Goal: Information Seeking & Learning: Compare options

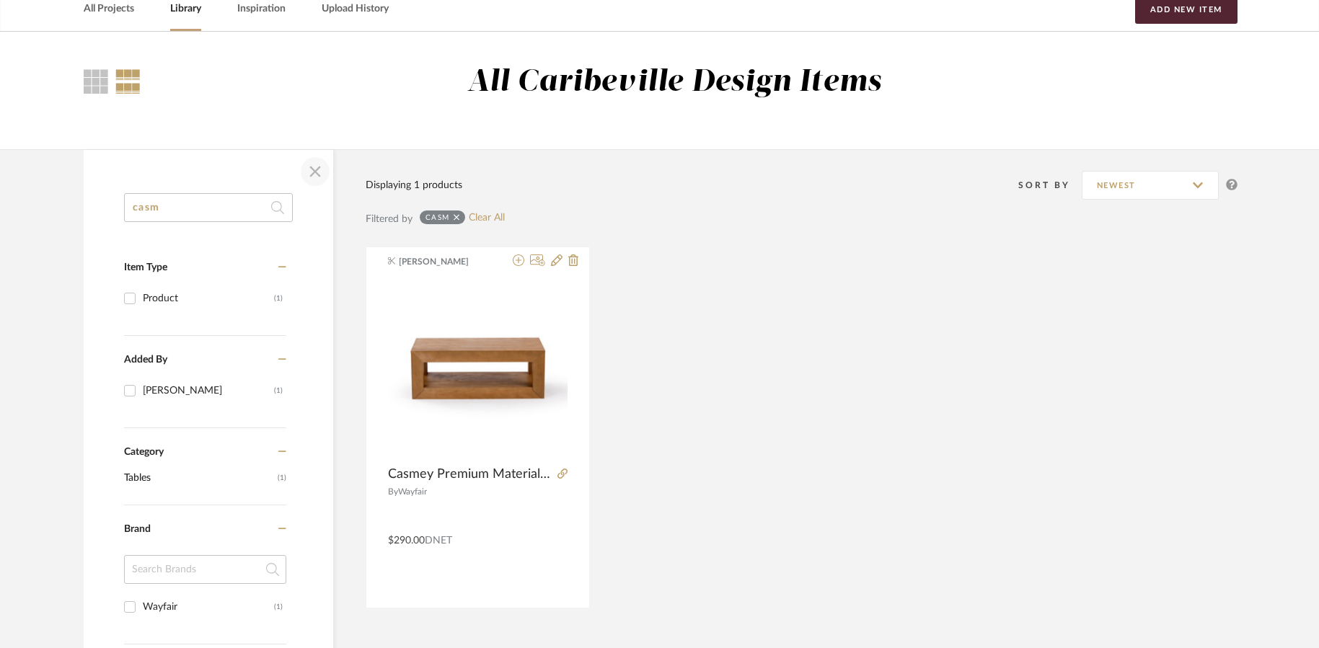
click at [319, 159] on span "button" at bounding box center [315, 171] width 35 height 35
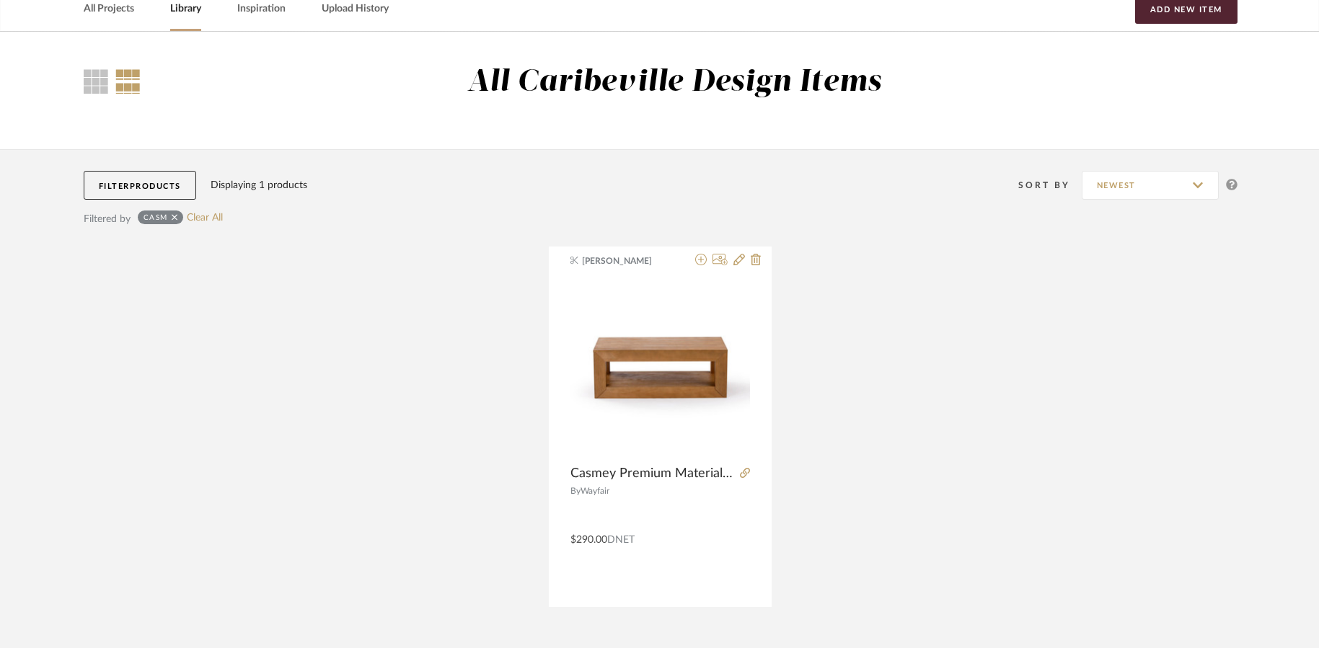
click at [175, 214] on icon at bounding box center [175, 218] width 6 height 10
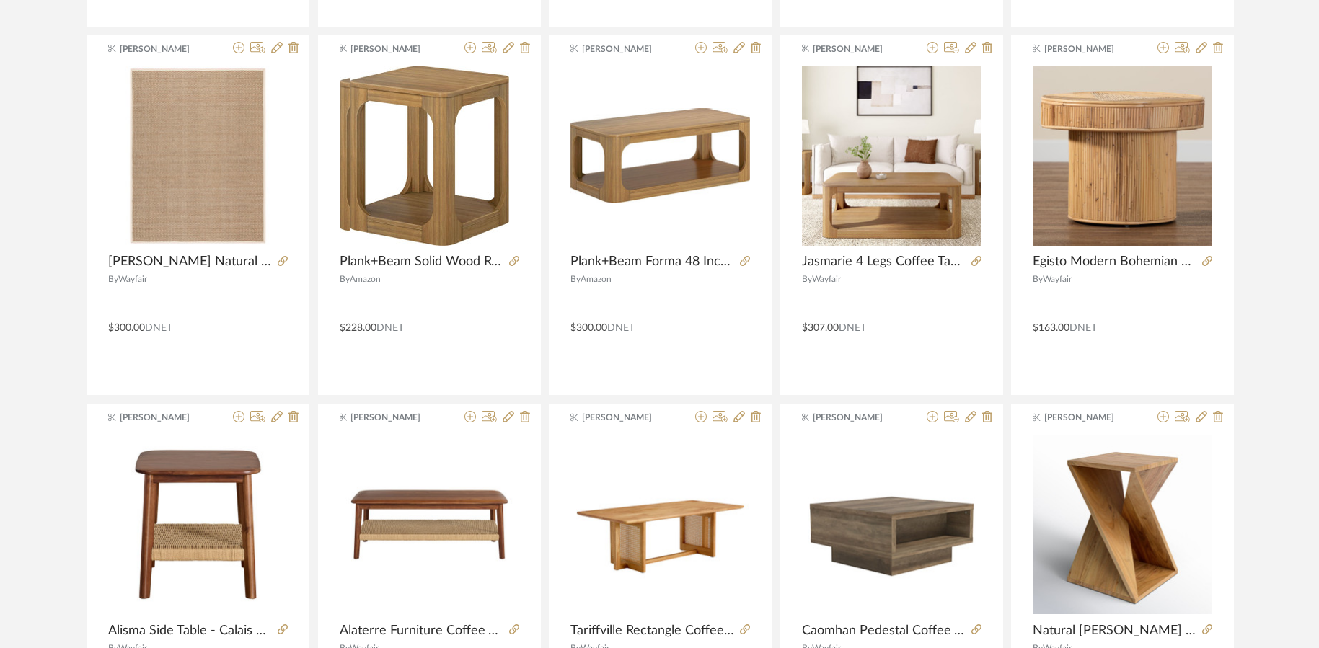
scroll to position [1010, 0]
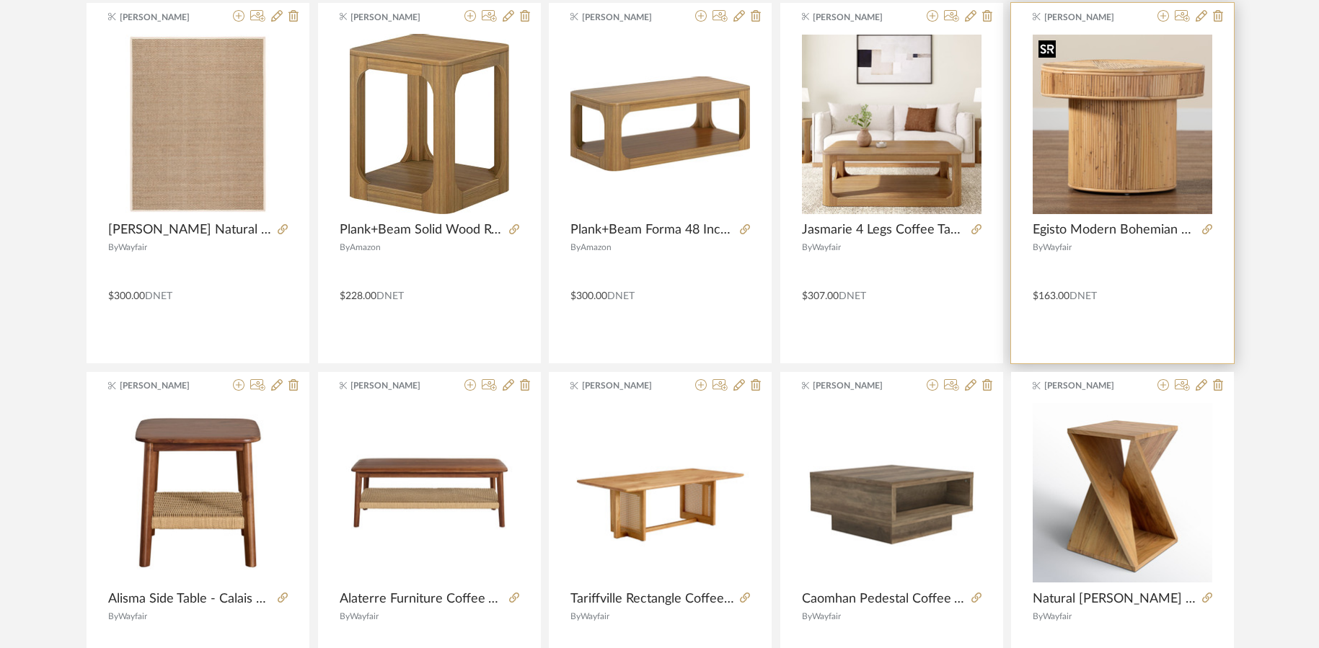
drag, startPoint x: 1148, startPoint y: 191, endPoint x: 1123, endPoint y: 180, distance: 27.5
click at [1123, 180] on img "0" at bounding box center [1123, 125] width 180 height 180
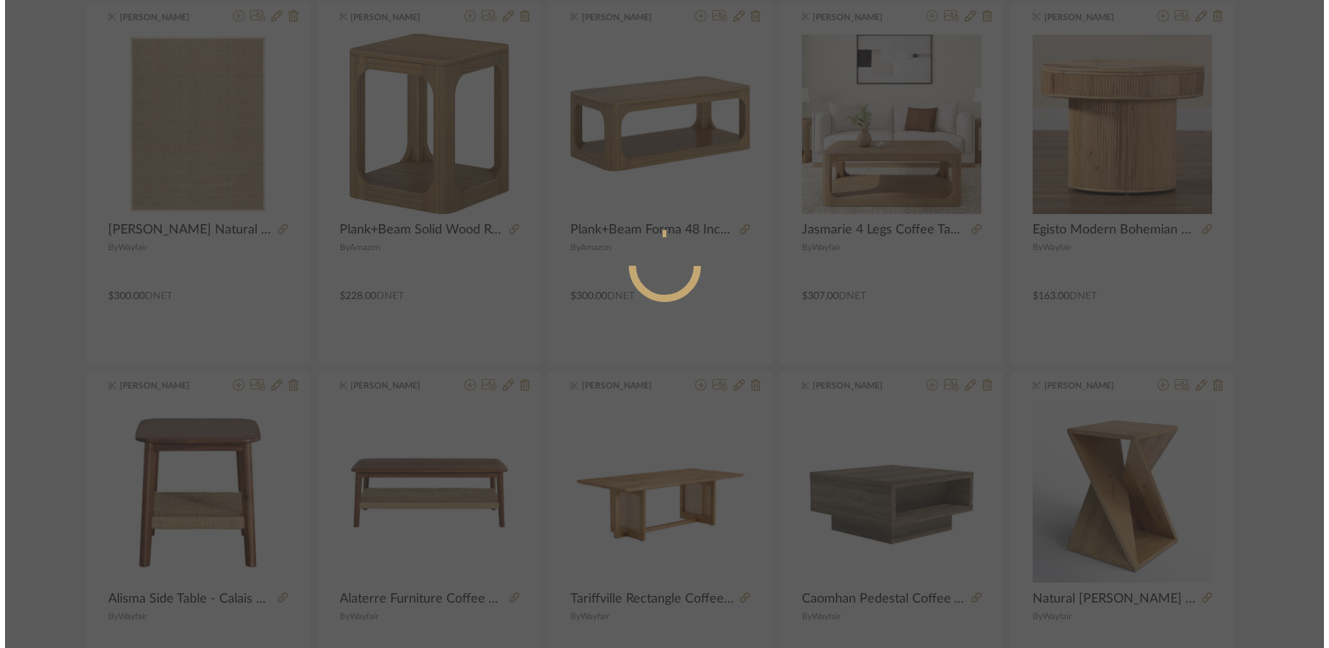
scroll to position [0, 0]
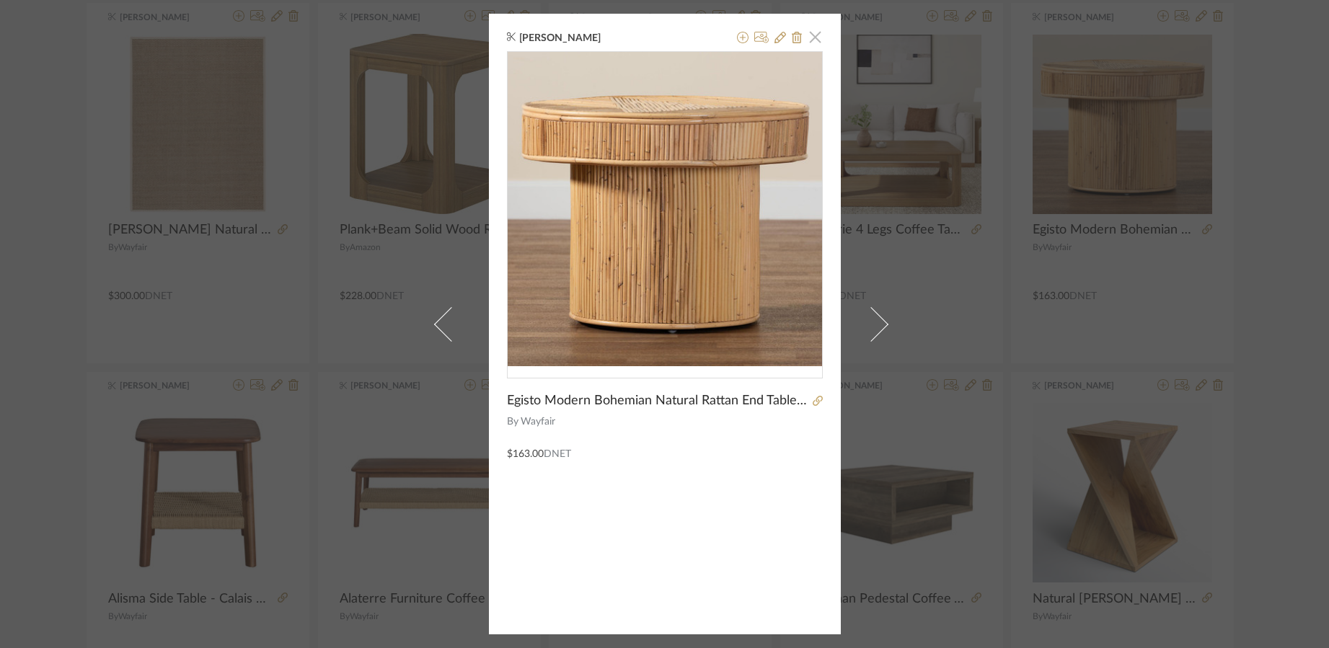
click at [803, 39] on span "button" at bounding box center [815, 36] width 29 height 29
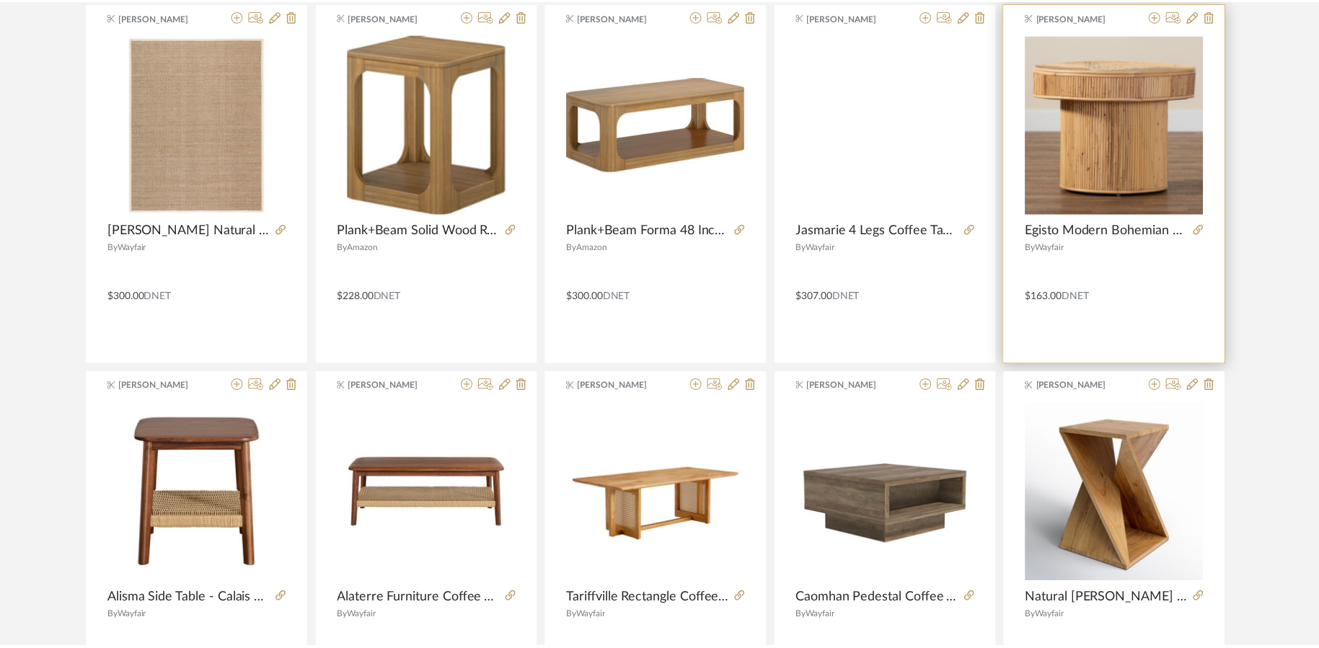
scroll to position [1010, 0]
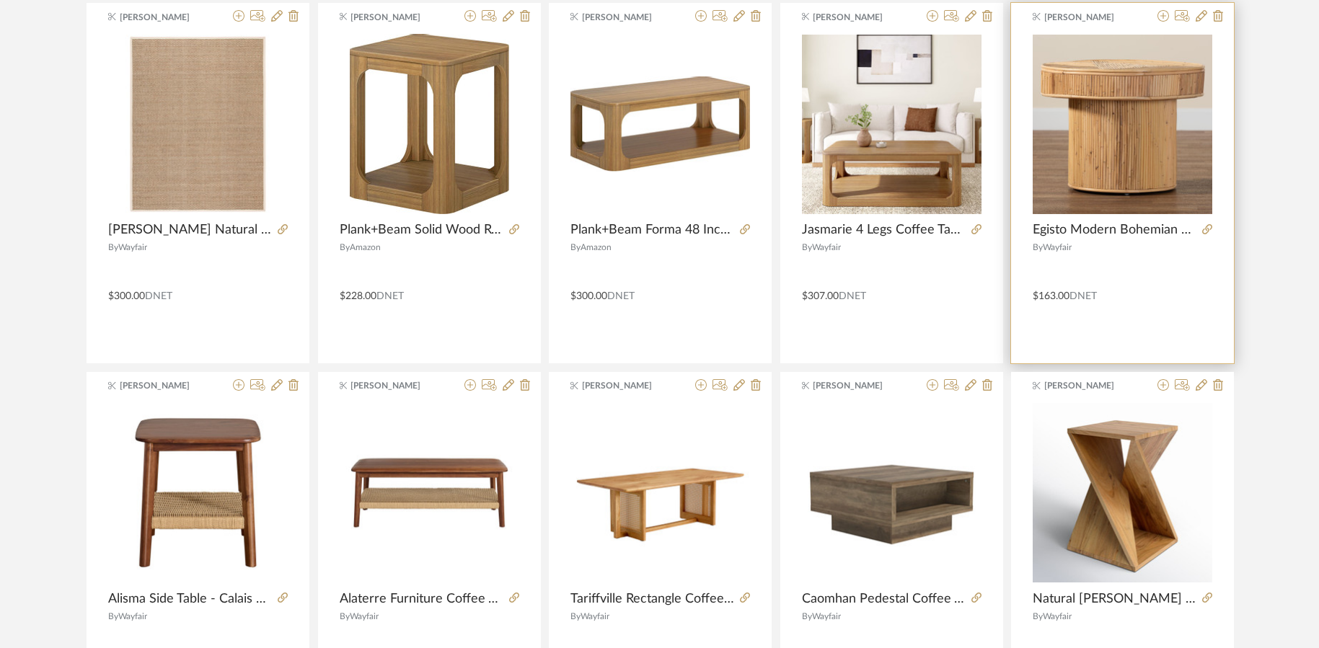
click at [1212, 221] on div "Brianne Leiva Egisto Modern Bohemian Natural Rattan End Table Egisto Modern Boh…" at bounding box center [1122, 183] width 223 height 361
click at [1209, 228] on icon at bounding box center [1207, 229] width 10 height 10
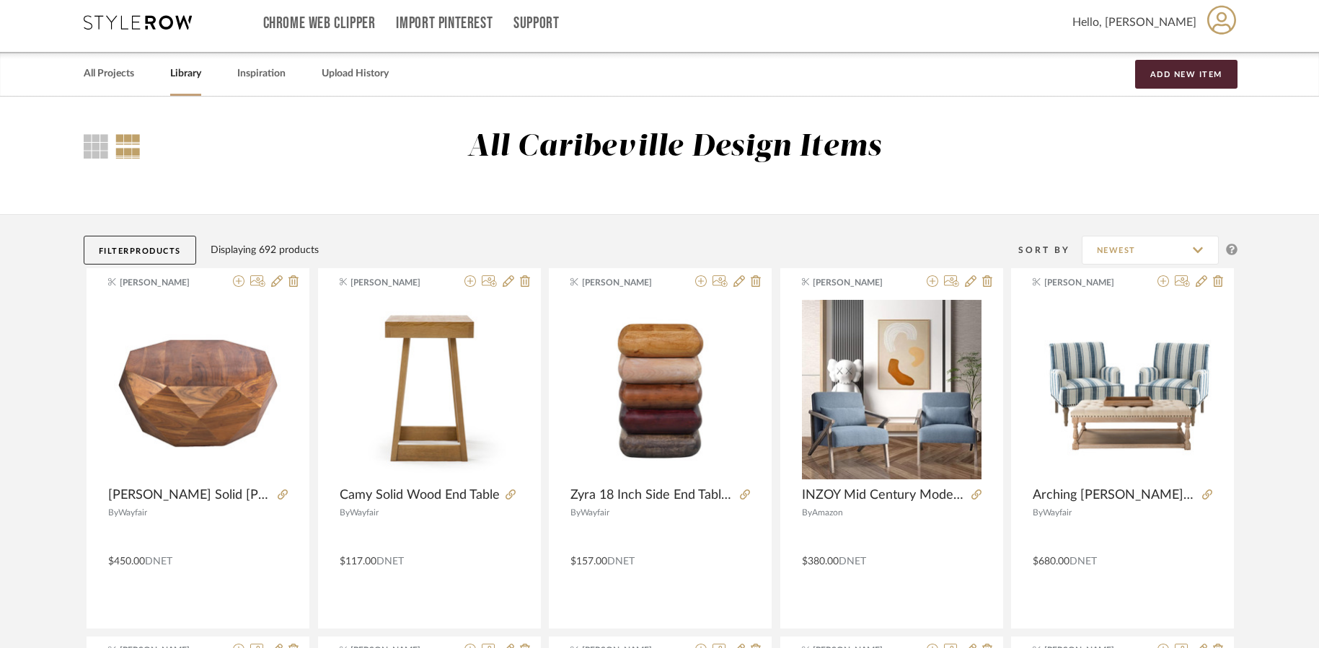
scroll to position [0, 0]
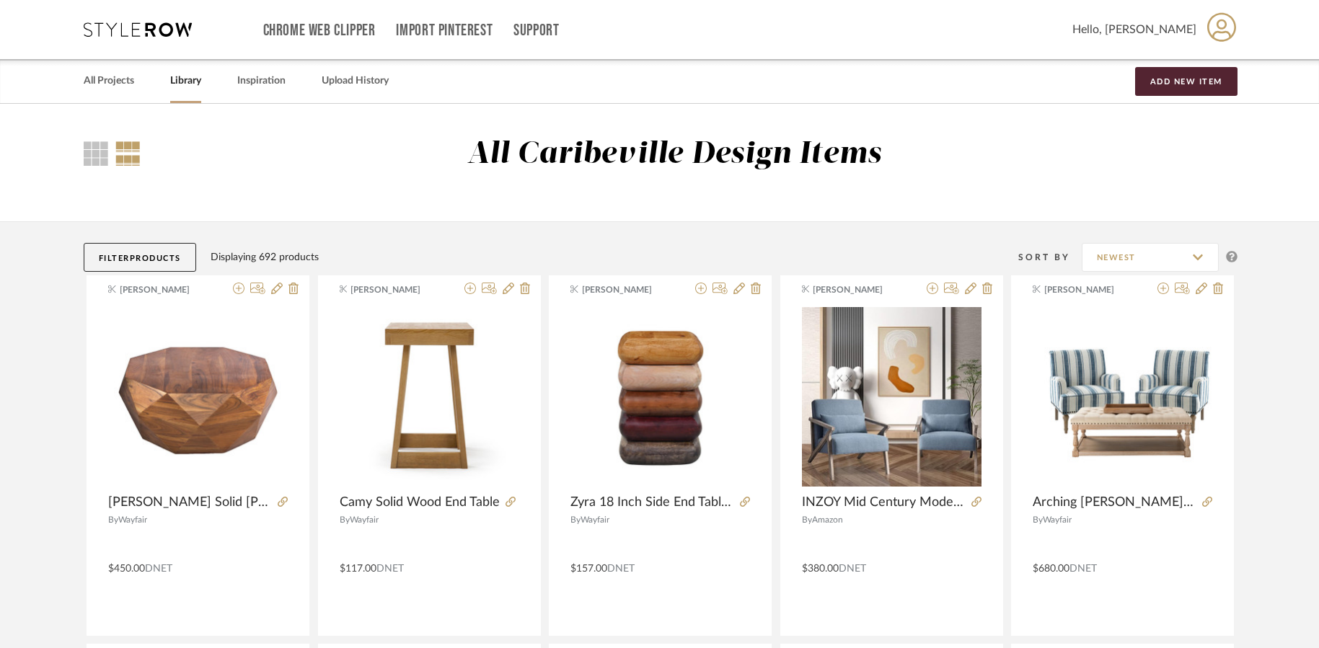
click at [180, 77] on link "Library" at bounding box center [185, 80] width 31 height 19
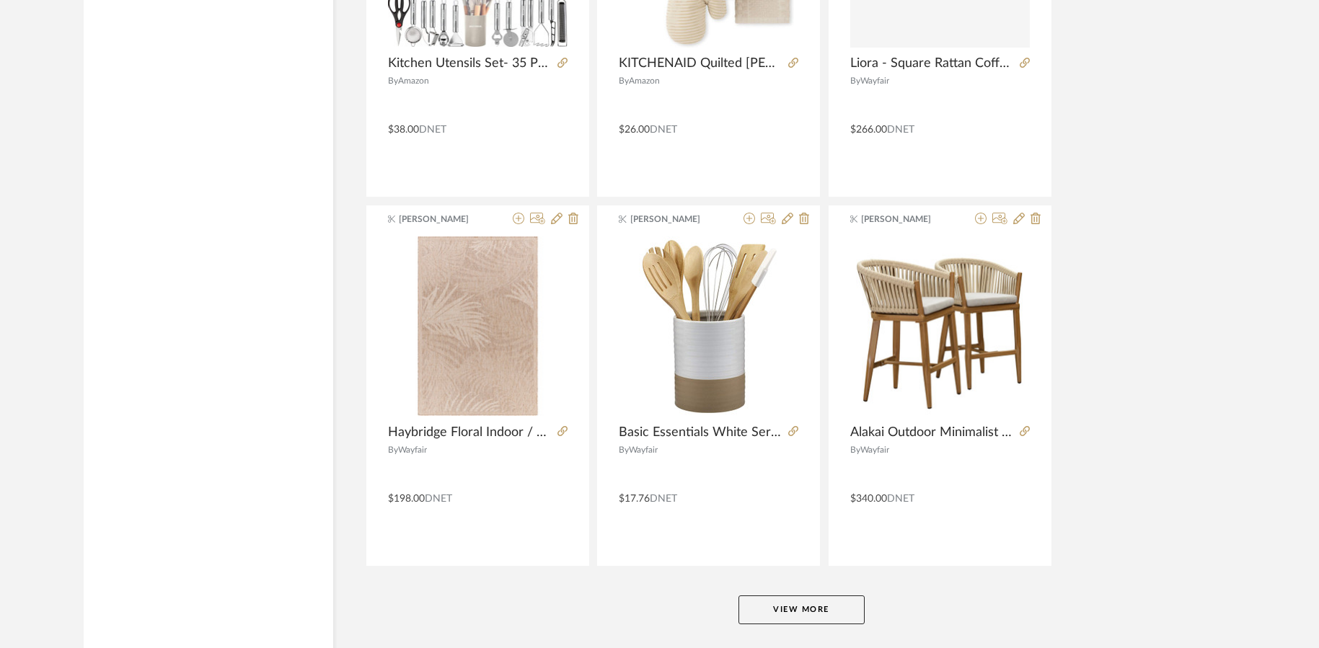
scroll to position [3461, 0]
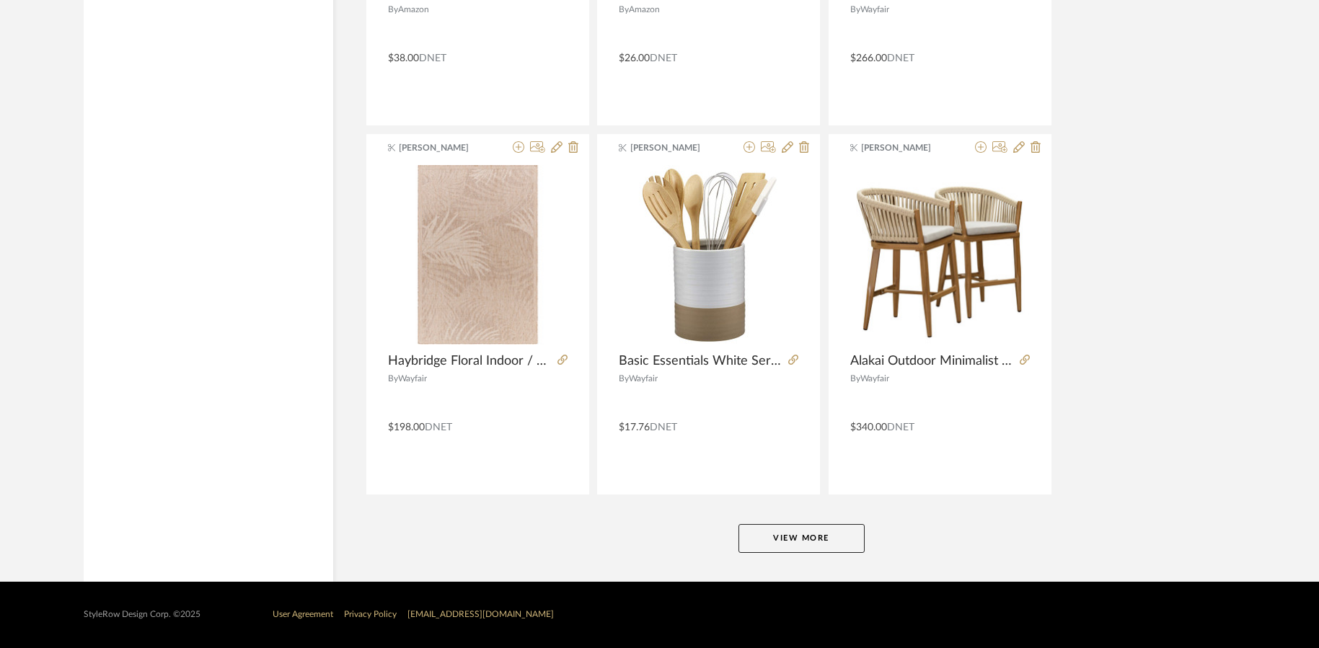
click at [798, 542] on button "View More" at bounding box center [801, 538] width 126 height 29
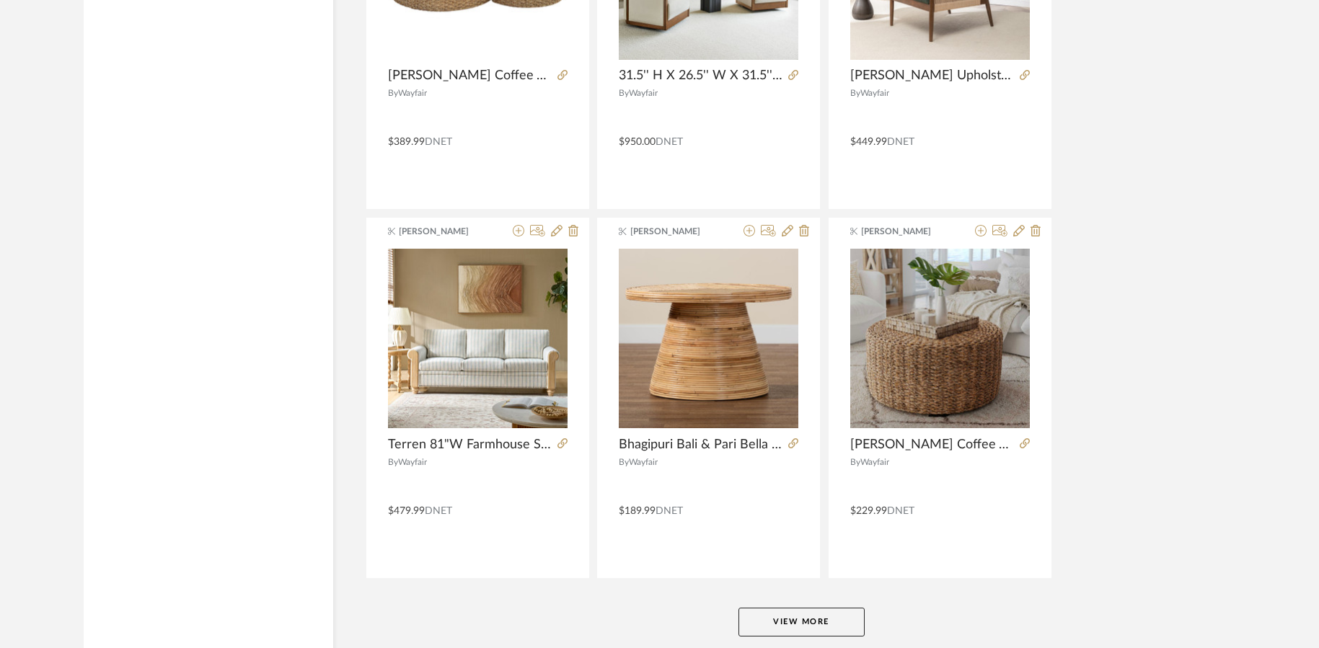
scroll to position [7067, 0]
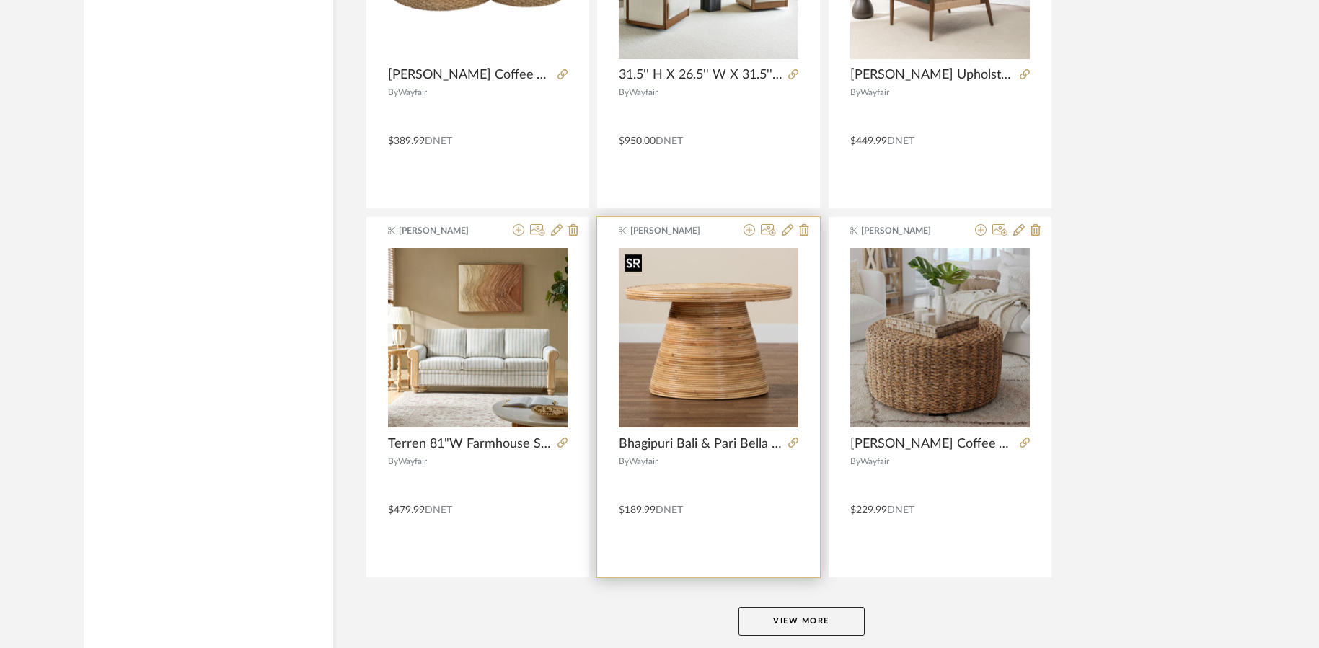
click at [741, 392] on img "0" at bounding box center [709, 338] width 180 height 180
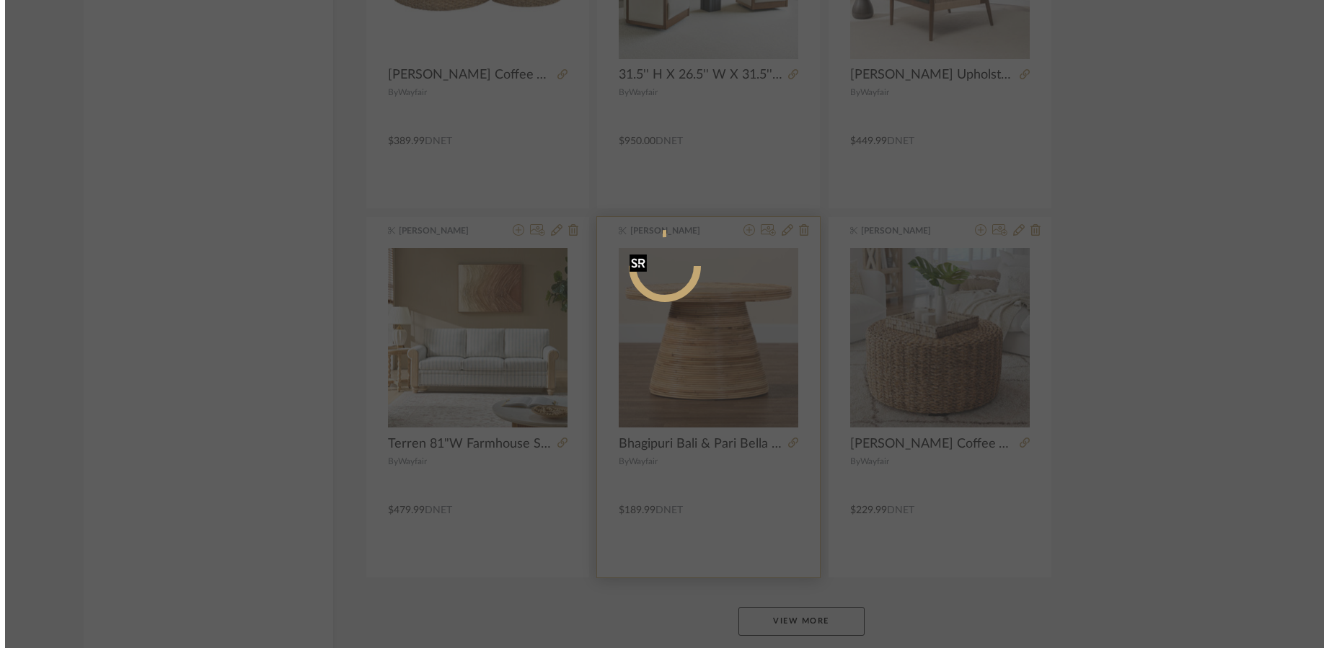
scroll to position [0, 0]
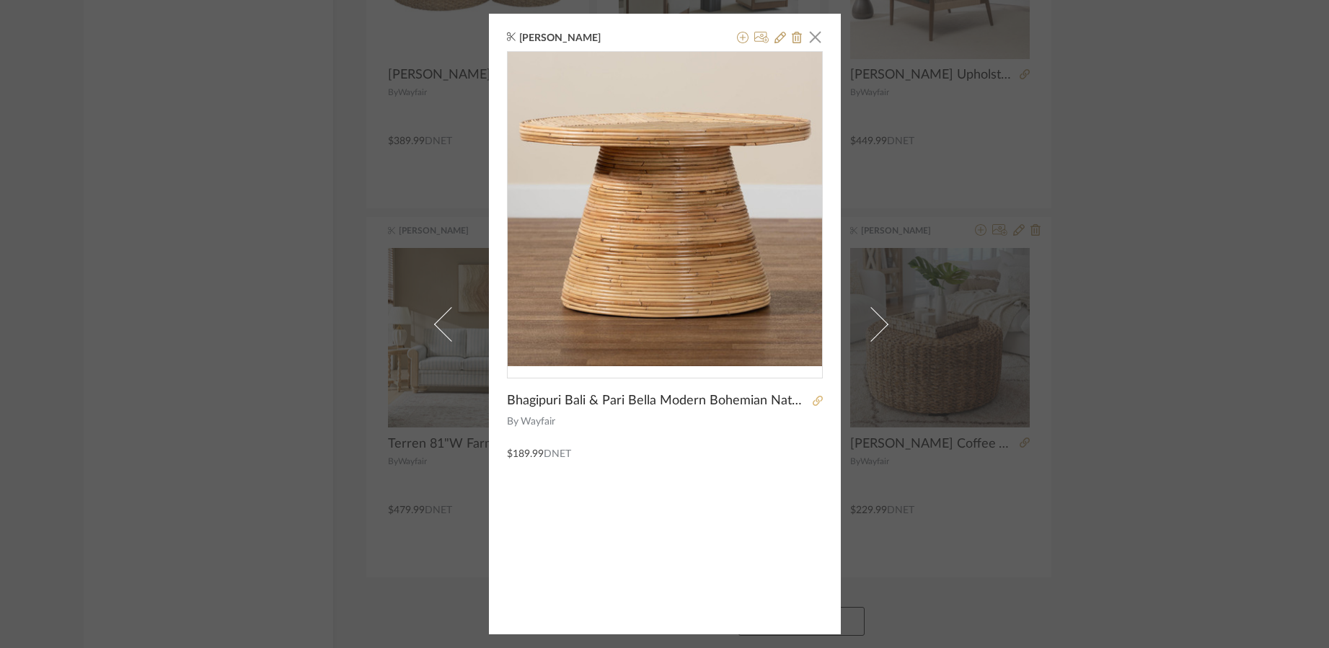
click at [813, 402] on icon at bounding box center [818, 401] width 10 height 10
click at [811, 28] on span "button" at bounding box center [815, 36] width 29 height 29
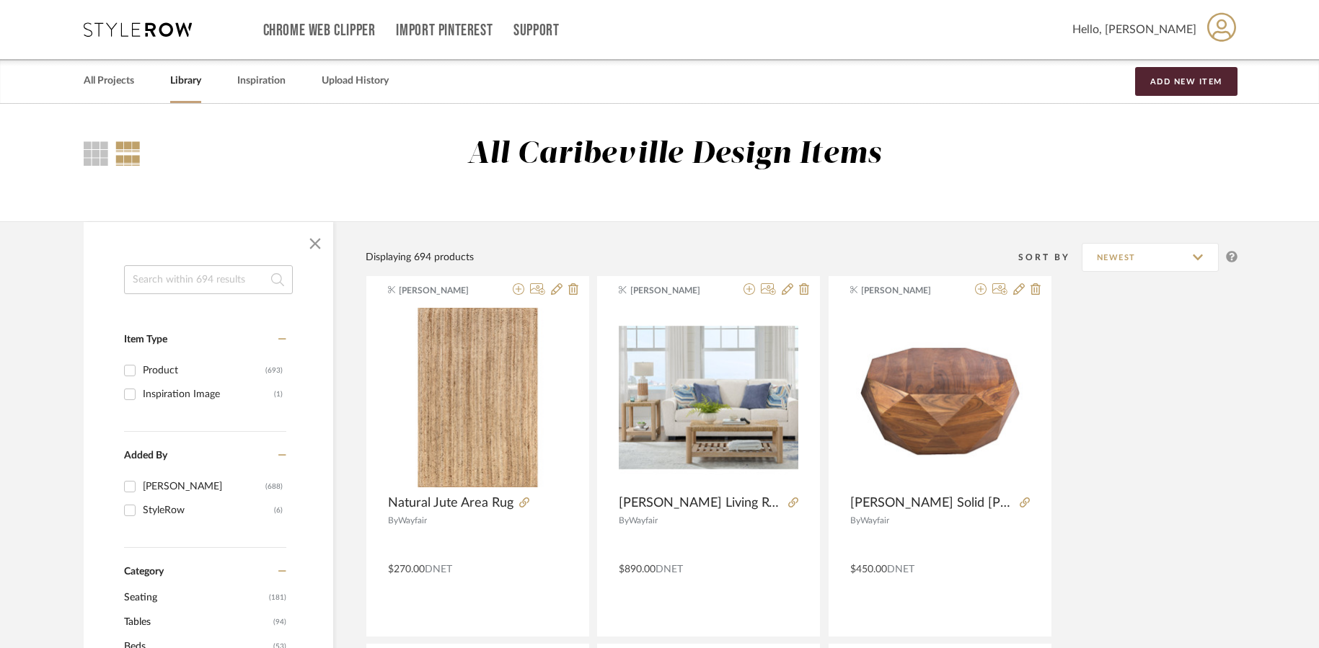
click at [250, 275] on input at bounding box center [208, 279] width 169 height 29
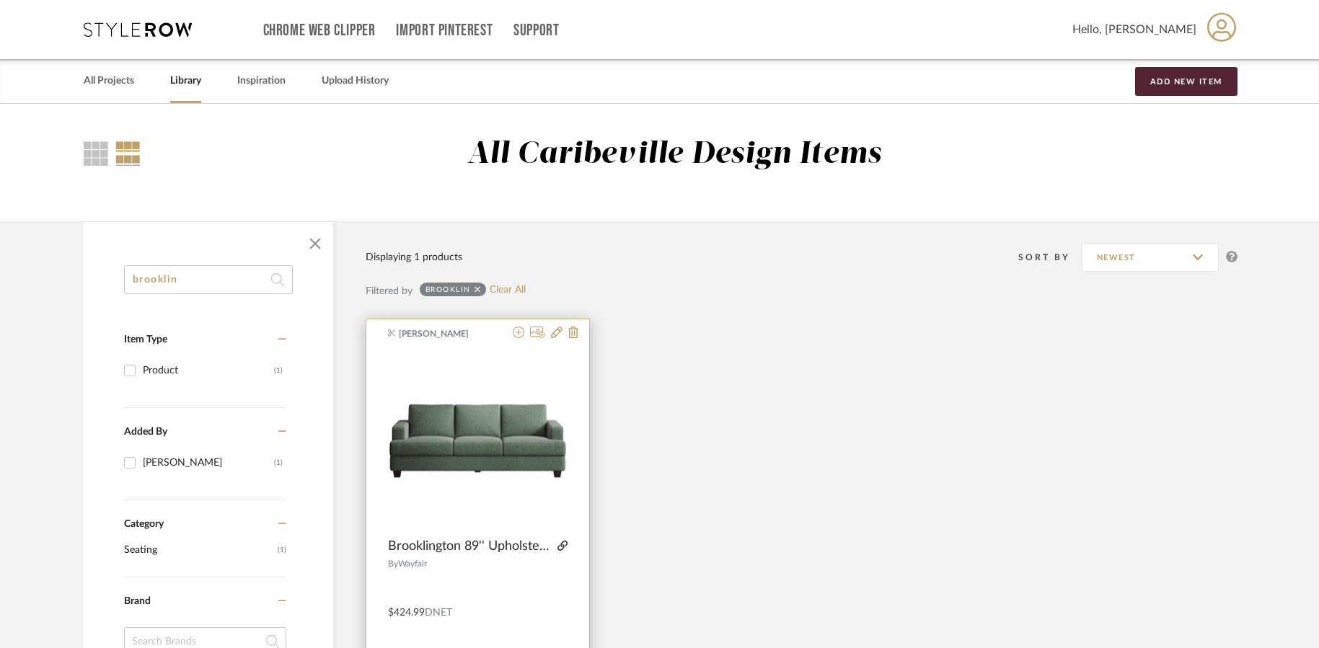
type input "brooklin"
click at [562, 545] on icon at bounding box center [562, 546] width 10 height 10
drag, startPoint x: 190, startPoint y: 279, endPoint x: 86, endPoint y: 287, distance: 104.1
click at [86, 287] on div "brooklin Item Type Product (1) Added By [PERSON_NAME] (1) Category Seating (1) …" at bounding box center [209, 658] width 250 height 787
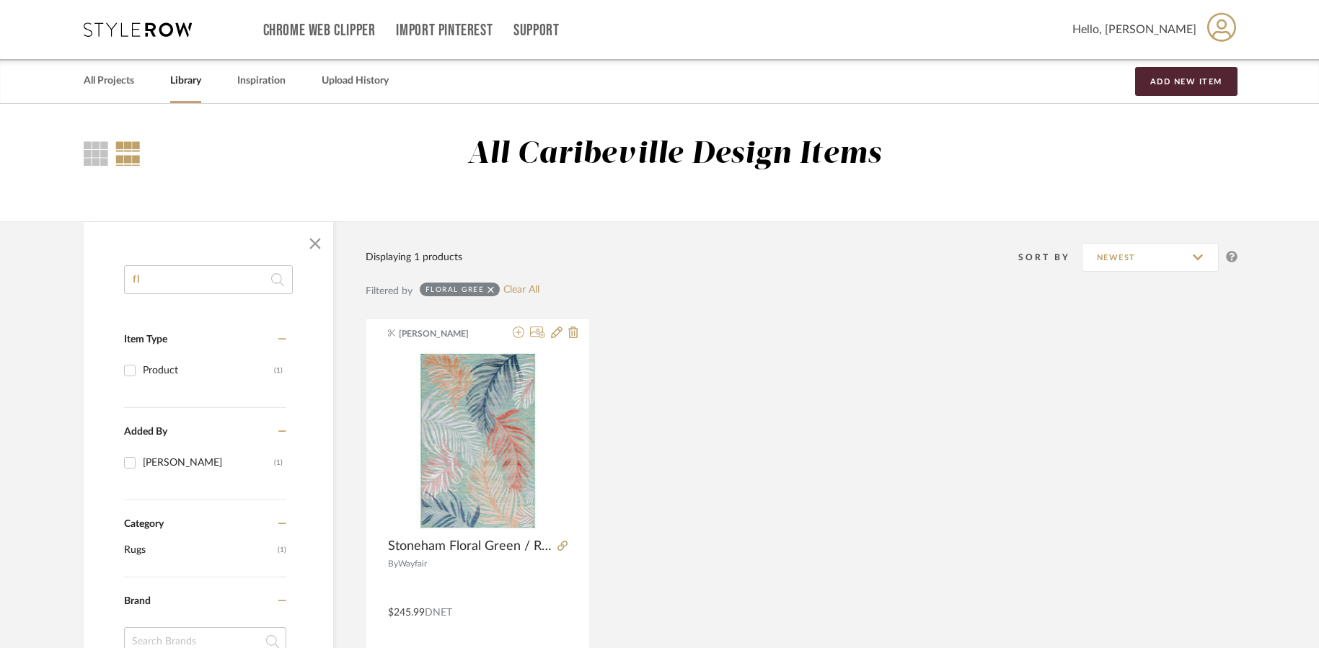
type input "f"
type input "swivel"
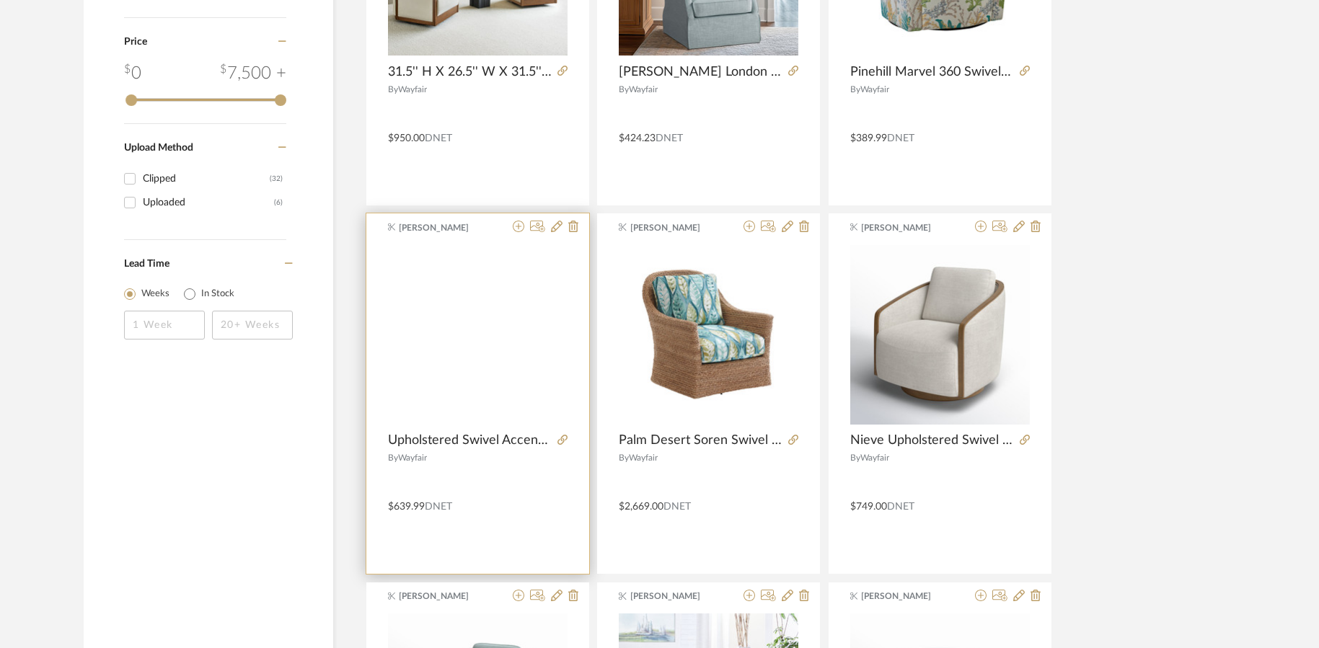
scroll to position [865, 0]
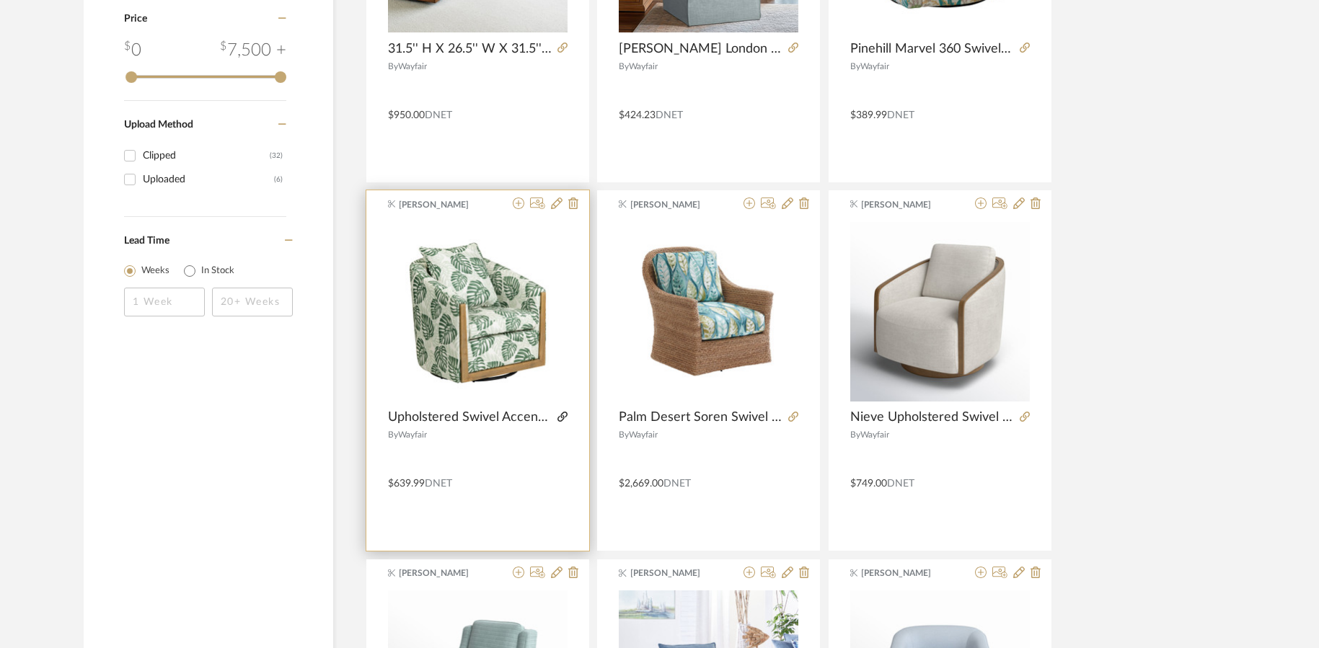
click at [559, 412] on icon at bounding box center [562, 417] width 10 height 10
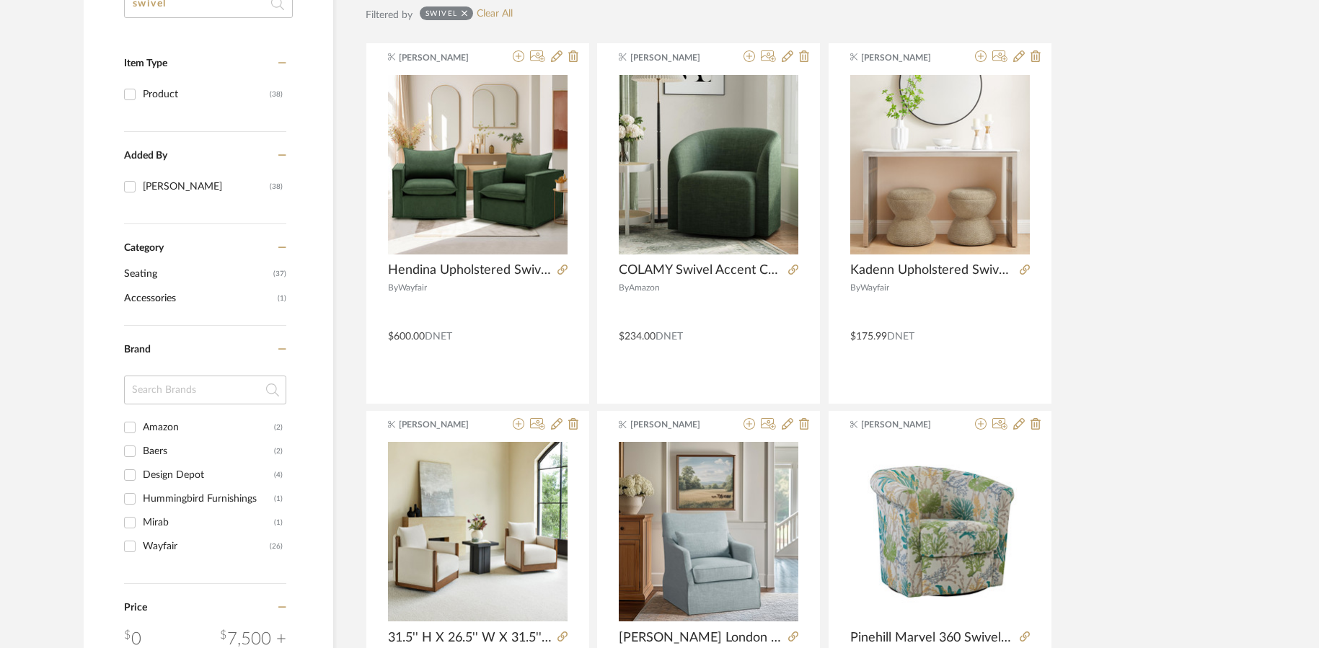
scroll to position [72, 0]
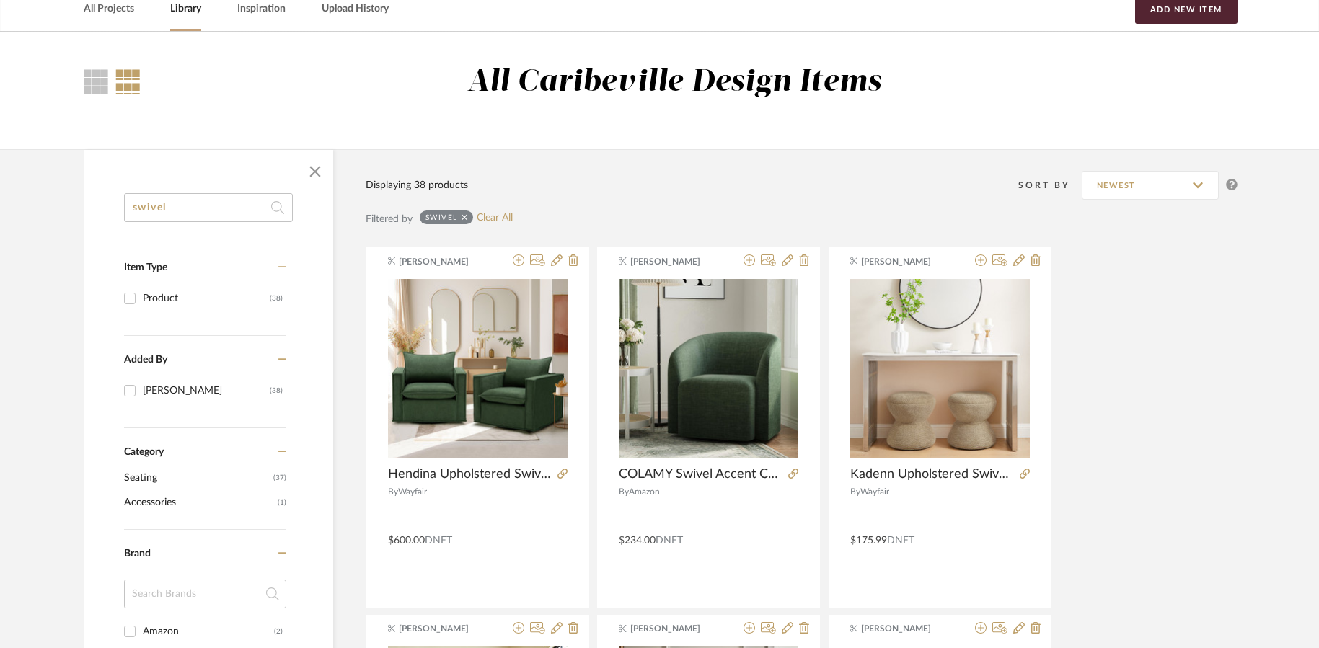
drag, startPoint x: 182, startPoint y: 205, endPoint x: 69, endPoint y: 206, distance: 113.9
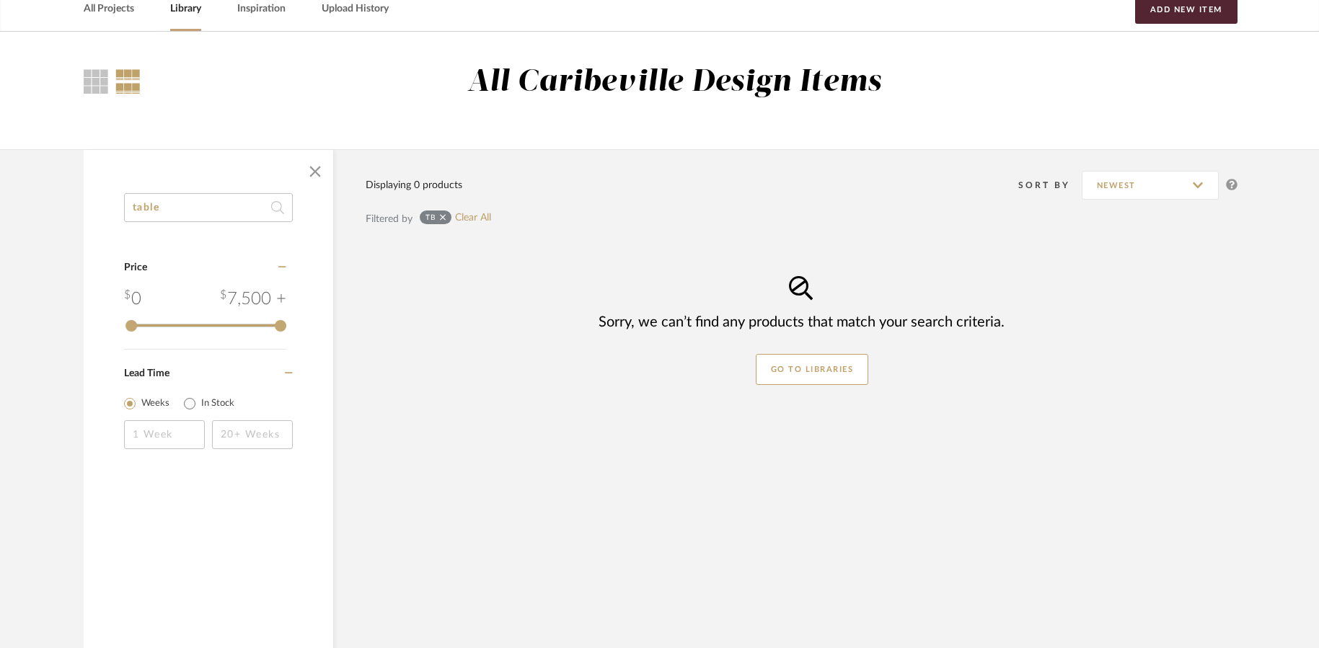
type input "table"
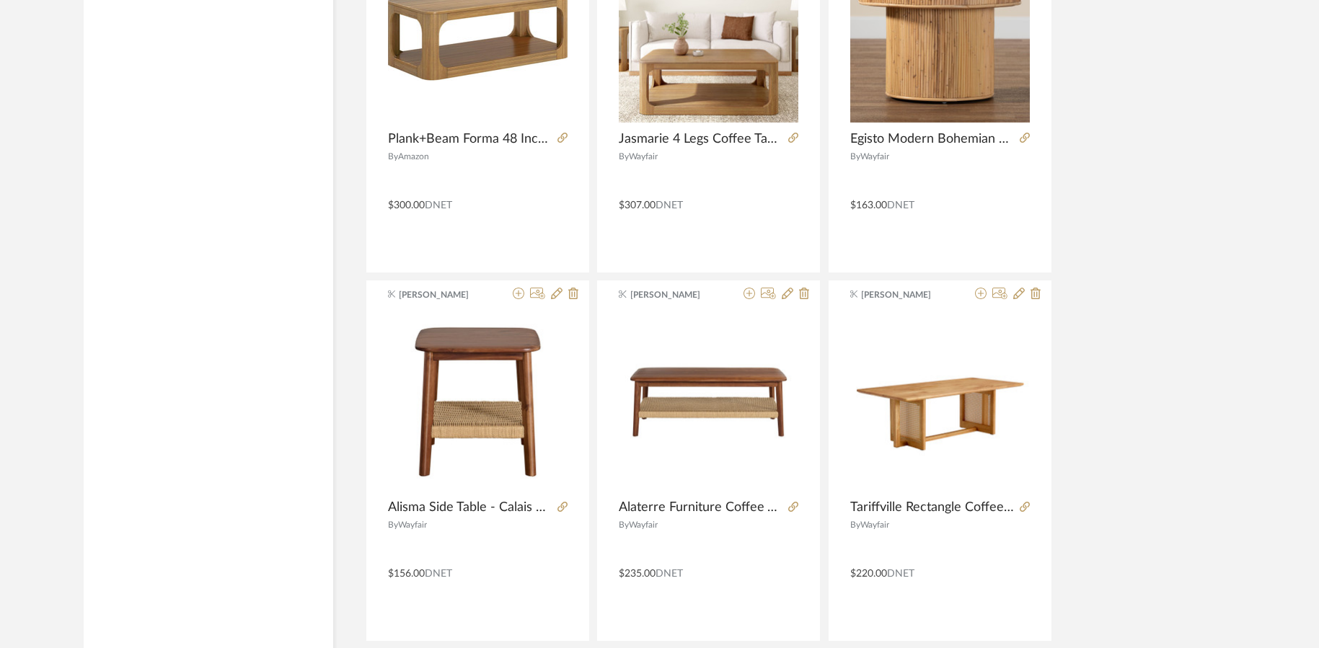
scroll to position [1514, 0]
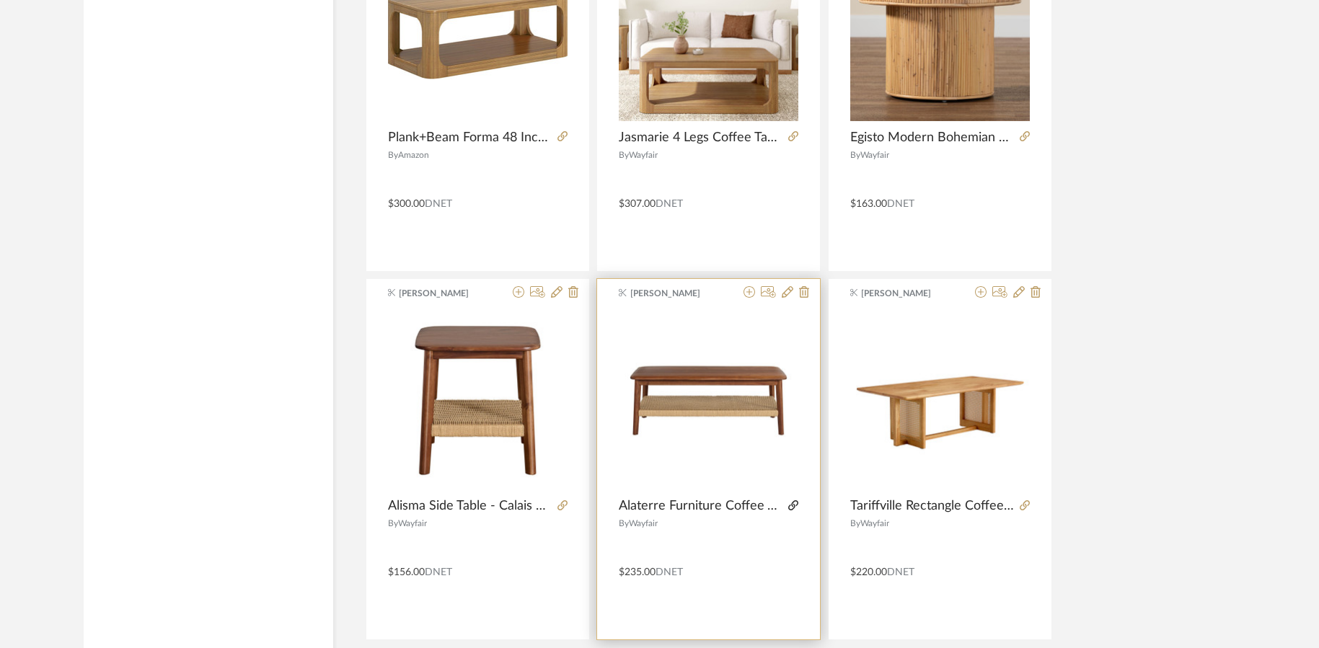
click at [790, 508] on icon at bounding box center [793, 505] width 10 height 10
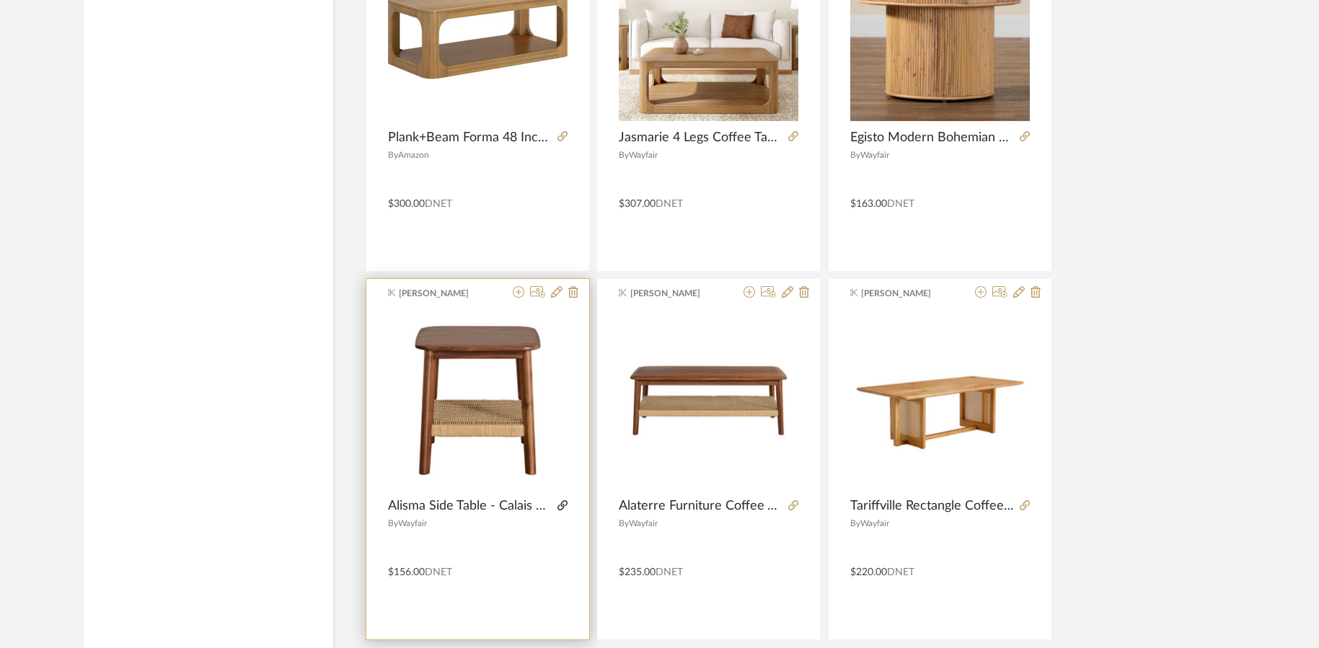
click at [557, 505] on icon at bounding box center [562, 505] width 10 height 10
